Goal: Browse casually: Explore the website without a specific task or goal

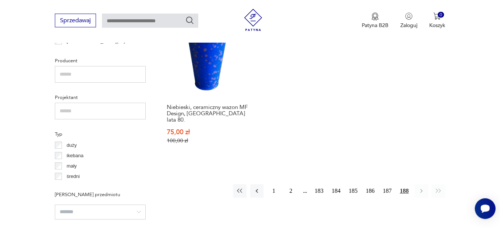
scroll to position [499, 0]
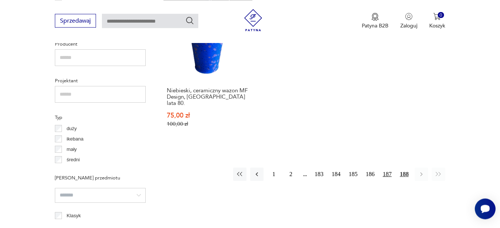
click at [388, 167] on button "187" at bounding box center [386, 173] width 13 height 13
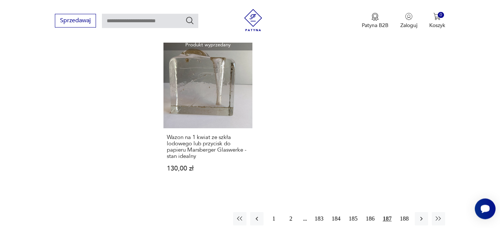
scroll to position [1104, 0]
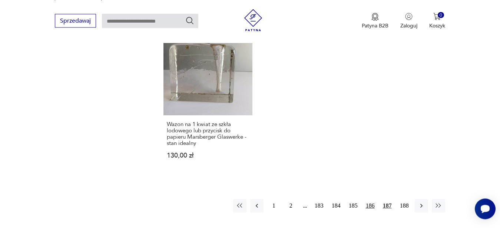
click at [370, 199] on button "186" at bounding box center [369, 205] width 13 height 13
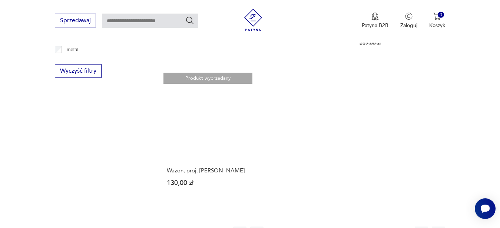
scroll to position [1104, 0]
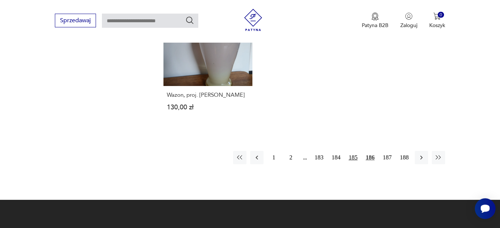
click at [354, 151] on button "185" at bounding box center [352, 157] width 13 height 13
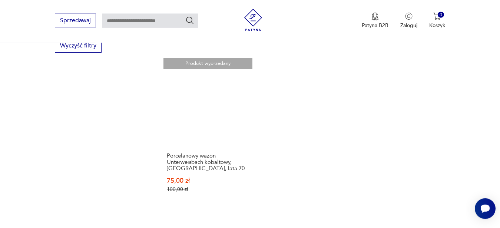
scroll to position [1060, 0]
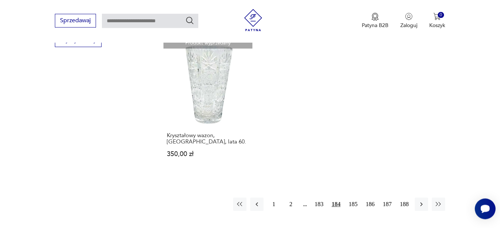
scroll to position [1060, 0]
click at [316, 196] on button "183" at bounding box center [318, 202] width 13 height 13
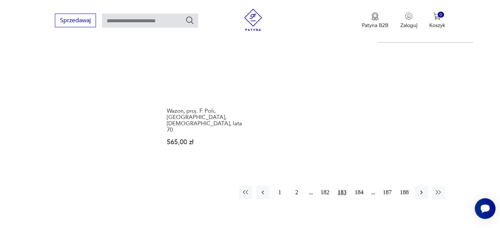
scroll to position [1104, 0]
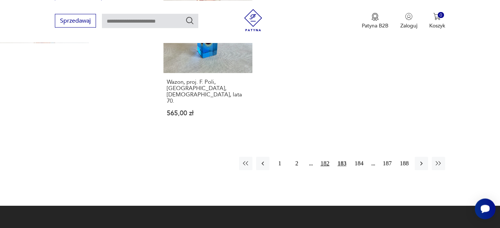
click at [326, 157] on button "182" at bounding box center [324, 163] width 13 height 13
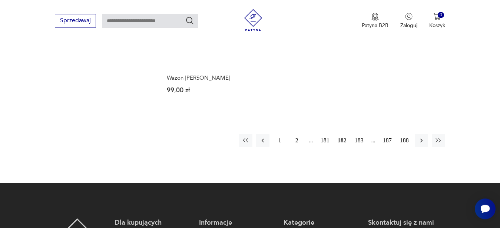
scroll to position [1142, 0]
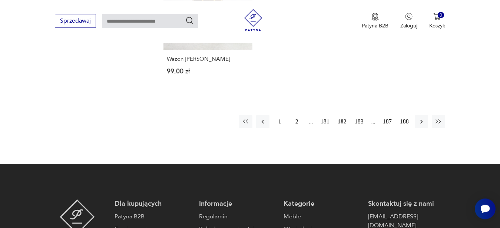
click at [321, 115] on button "181" at bounding box center [324, 121] width 13 height 13
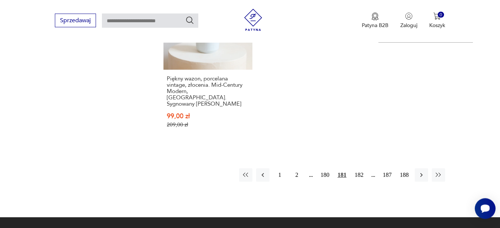
scroll to position [1142, 0]
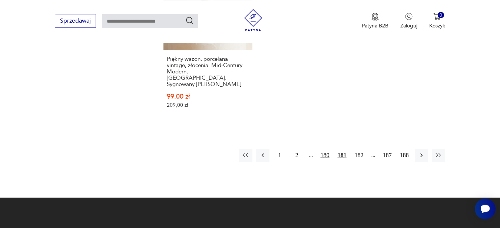
click at [325, 149] on button "180" at bounding box center [324, 155] width 13 height 13
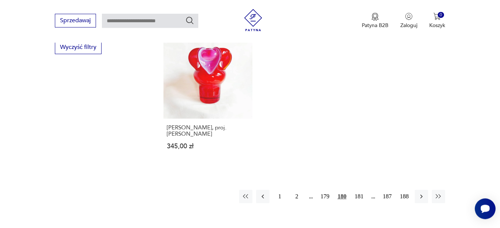
scroll to position [1066, 0]
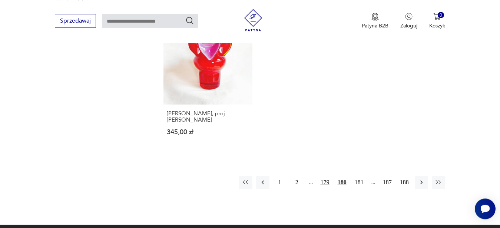
click at [328, 177] on button "179" at bounding box center [324, 182] width 13 height 13
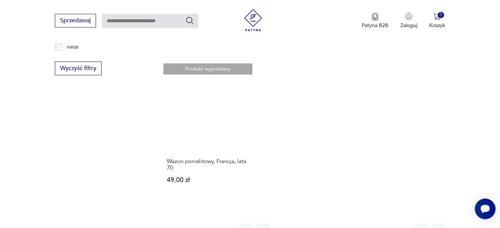
scroll to position [1066, 0]
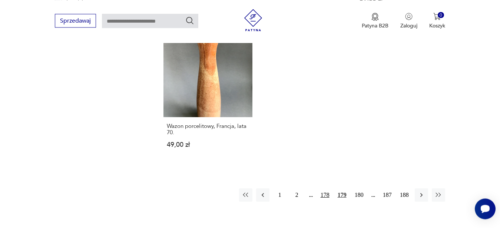
click at [324, 188] on button "178" at bounding box center [324, 194] width 13 height 13
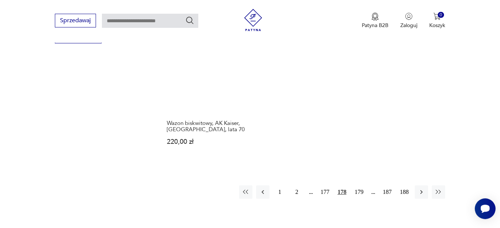
scroll to position [1066, 0]
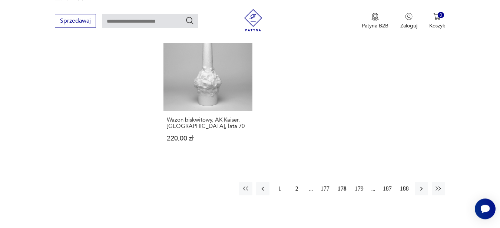
click at [325, 182] on button "177" at bounding box center [324, 188] width 13 height 13
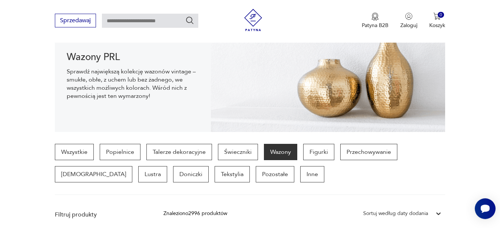
scroll to position [83, 0]
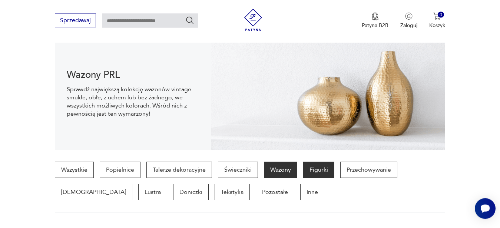
click at [320, 171] on p "Figurki" at bounding box center [318, 170] width 31 height 16
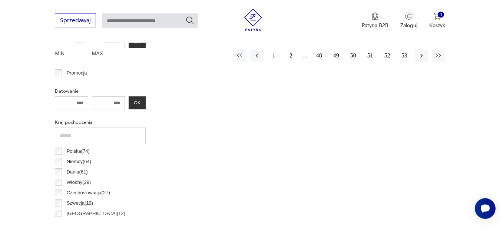
scroll to position [197, 0]
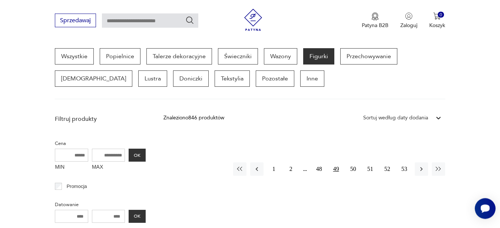
click at [338, 172] on button "49" at bounding box center [335, 169] width 13 height 13
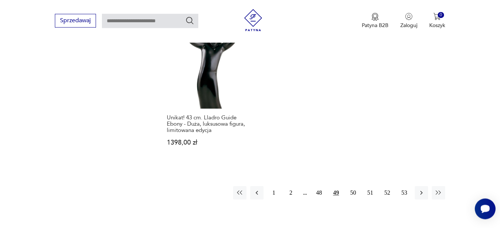
scroll to position [1142, 0]
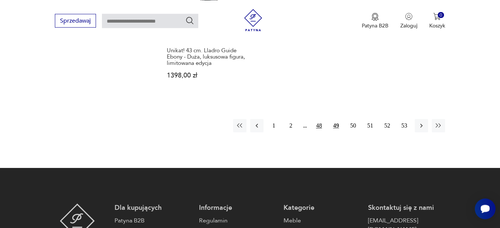
click at [318, 119] on button "48" at bounding box center [318, 125] width 13 height 13
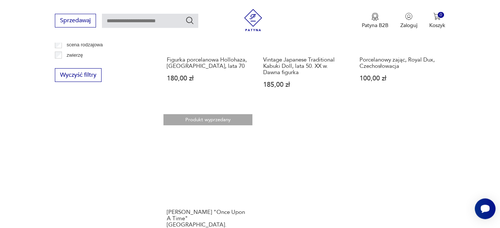
scroll to position [1028, 0]
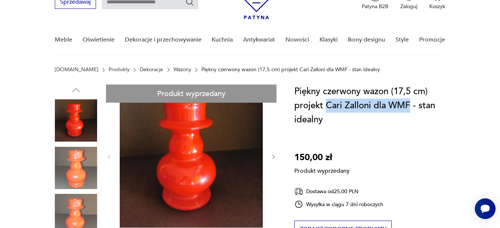
drag, startPoint x: 410, startPoint y: 106, endPoint x: 325, endPoint y: 104, distance: 85.2
click at [325, 104] on h1 "Piękny czerwony wazon (17,5 cm) projekt Cari Zalloni dla WMF - stan idealny" at bounding box center [372, 105] width 156 height 42
copy h1 "[PERSON_NAME] dla WMF"
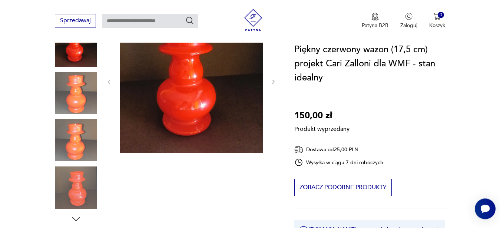
scroll to position [151, 0]
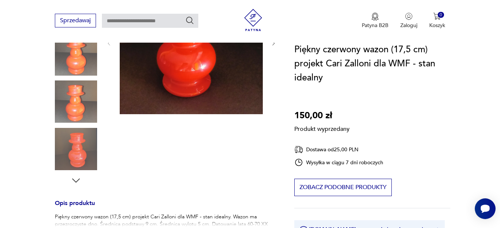
click at [63, 100] on div "Produkt wyprzedany Opis produktu Piękny czerwony wazon (17,5 cm) projekt Cari Z…" at bounding box center [166, 189] width 222 height 436
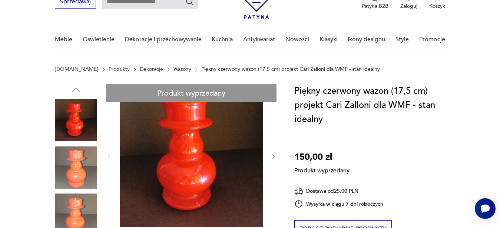
scroll to position [38, 0]
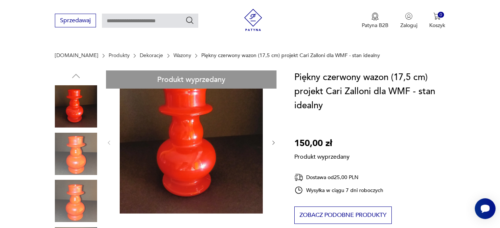
scroll to position [76, 0]
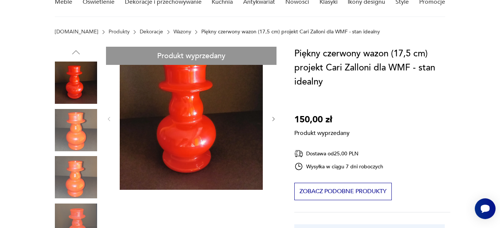
scroll to position [0, 0]
